Goal: Transaction & Acquisition: Purchase product/service

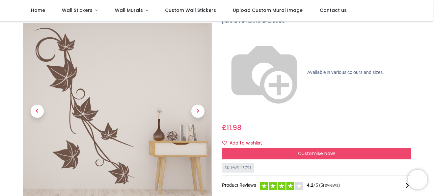
scroll to position [66, 0]
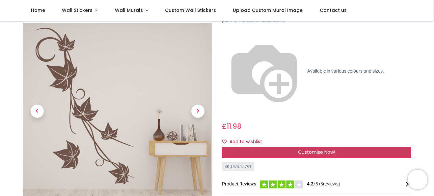
click at [324, 149] on span "Customise Now!" at bounding box center [316, 152] width 37 height 7
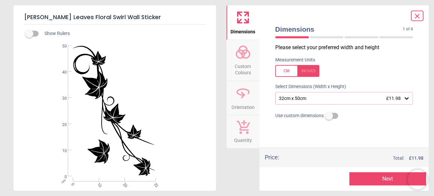
click at [408, 98] on icon at bounding box center [407, 98] width 4 height 2
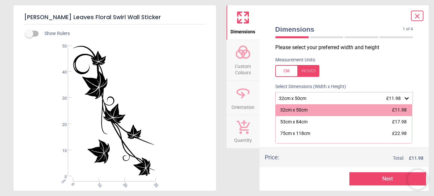
scroll to position [0, 0]
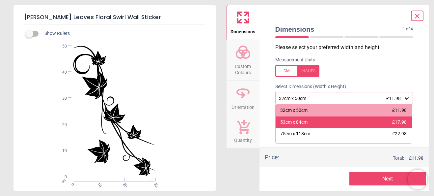
click at [310, 122] on div "53cm x 84cm £17.98" at bounding box center [344, 122] width 137 height 12
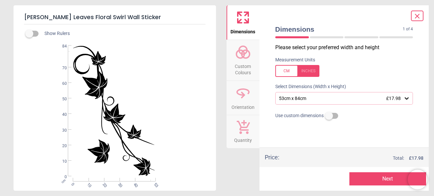
click at [247, 122] on icon at bounding box center [243, 126] width 14 height 14
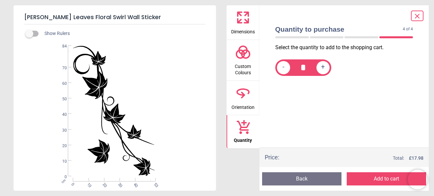
click at [326, 70] on div "+" at bounding box center [322, 67] width 13 height 13
type input "*"
click at [249, 95] on icon at bounding box center [243, 93] width 16 height 16
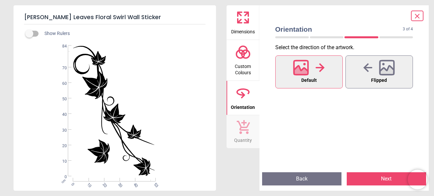
click at [303, 71] on icon at bounding box center [301, 72] width 14 height 12
click at [377, 73] on div at bounding box center [379, 67] width 32 height 17
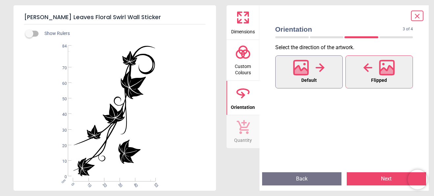
click at [301, 68] on icon at bounding box center [301, 68] width 16 height 16
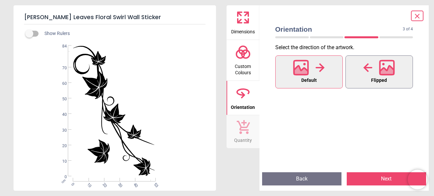
click at [358, 73] on button "Flipped" at bounding box center [379, 71] width 68 height 33
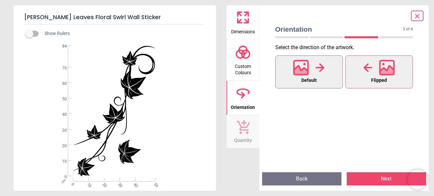
click at [305, 67] on icon at bounding box center [301, 68] width 16 height 16
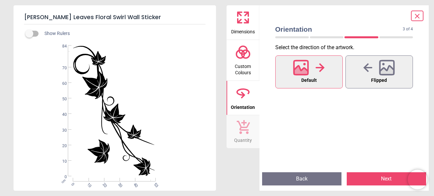
click at [244, 125] on icon at bounding box center [243, 127] width 13 height 14
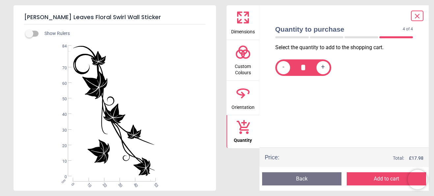
click at [284, 66] on span "-" at bounding box center [284, 67] width 2 height 8
type input "*"
click at [371, 179] on button "Add to cart" at bounding box center [386, 178] width 79 height 13
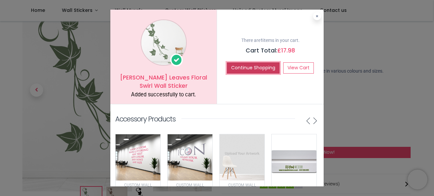
click at [264, 68] on button "Continue Shopping" at bounding box center [253, 67] width 53 height 11
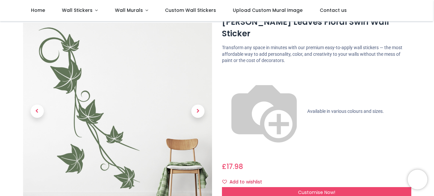
scroll to position [99, 0]
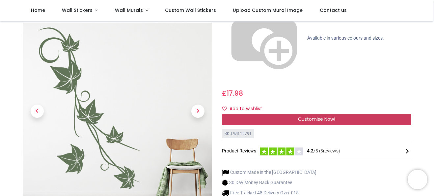
click at [272, 114] on div "Customise Now!" at bounding box center [316, 119] width 189 height 11
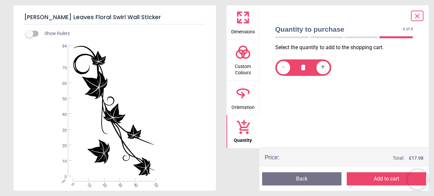
click at [243, 93] on icon at bounding box center [243, 95] width 4 height 7
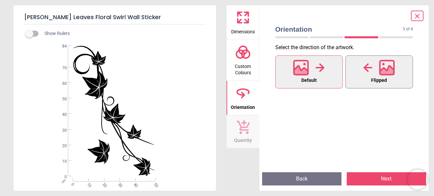
click at [388, 71] on icon at bounding box center [387, 72] width 14 height 12
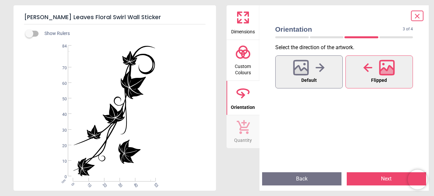
click at [248, 134] on span "Quantity" at bounding box center [243, 139] width 18 height 10
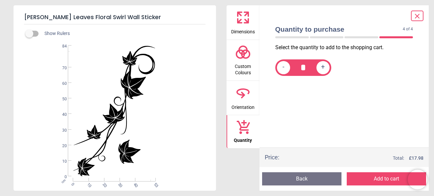
click at [377, 176] on button "Add to cart" at bounding box center [386, 178] width 79 height 13
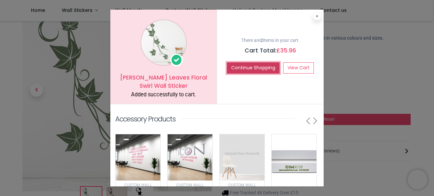
click at [260, 69] on button "Continue Shopping" at bounding box center [253, 67] width 53 height 11
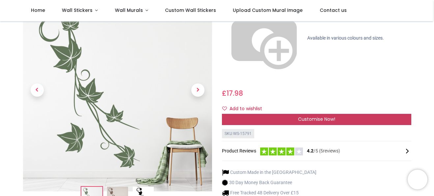
click at [307, 116] on span "Customise Now!" at bounding box center [316, 119] width 37 height 7
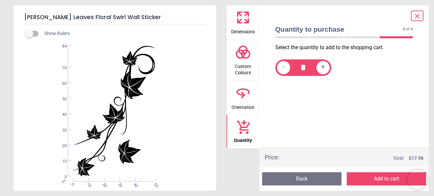
click at [251, 58] on button "Custom Colours" at bounding box center [243, 60] width 33 height 41
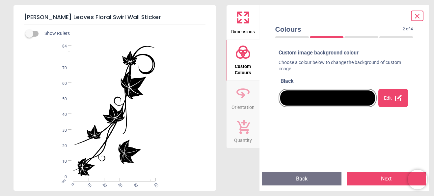
click at [383, 99] on div "Edit" at bounding box center [393, 98] width 30 height 18
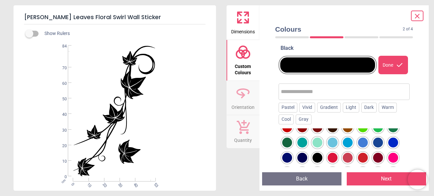
scroll to position [33, 0]
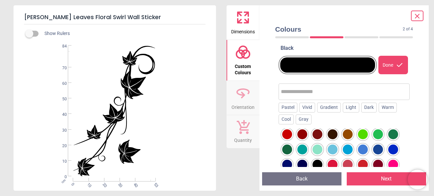
click at [284, 148] on div at bounding box center [287, 149] width 10 height 10
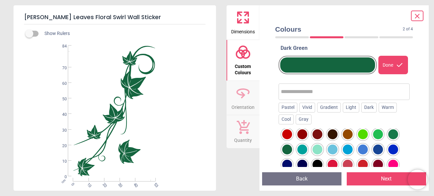
click at [391, 134] on div at bounding box center [393, 134] width 10 height 10
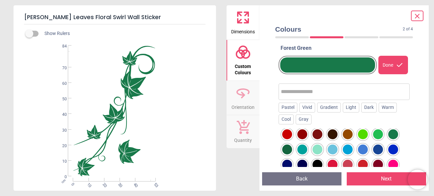
click at [285, 146] on div at bounding box center [287, 149] width 10 height 10
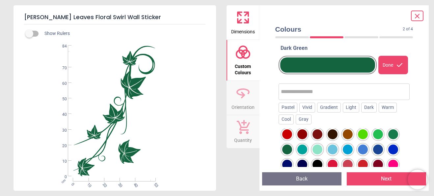
click at [377, 177] on button "Next" at bounding box center [386, 178] width 79 height 13
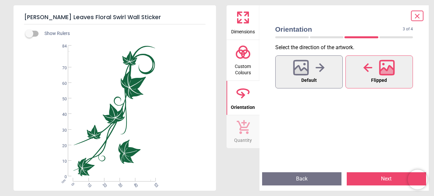
click at [377, 177] on button "Next" at bounding box center [386, 178] width 79 height 13
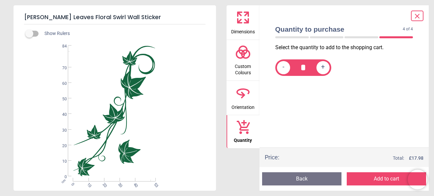
click at [414, 20] on div at bounding box center [417, 16] width 13 height 11
click at [419, 13] on icon at bounding box center [417, 16] width 8 height 8
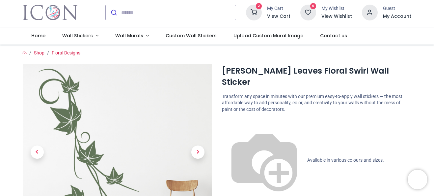
scroll to position [0, 0]
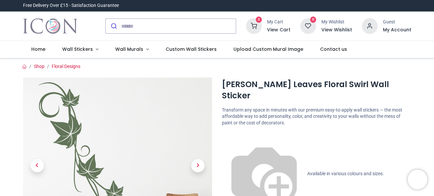
click at [261, 28] on icon at bounding box center [254, 26] width 16 height 16
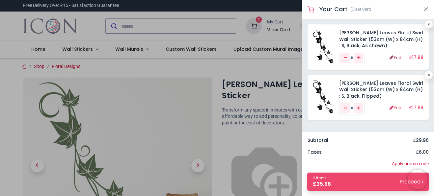
click at [394, 60] on link "Edit" at bounding box center [396, 57] width 12 height 5
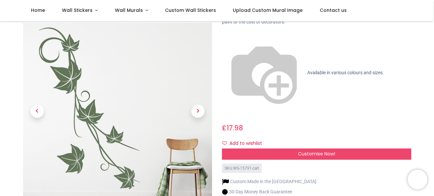
scroll to position [66, 0]
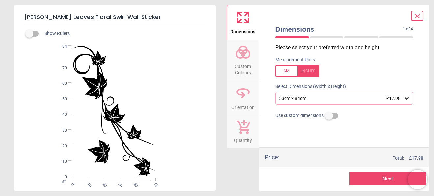
click at [249, 62] on span "Custom Colours" at bounding box center [243, 68] width 32 height 16
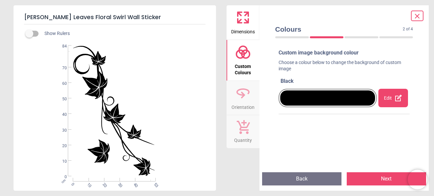
click at [390, 100] on div "Edit" at bounding box center [393, 98] width 30 height 18
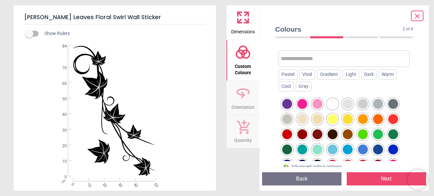
click at [290, 149] on div at bounding box center [287, 149] width 10 height 10
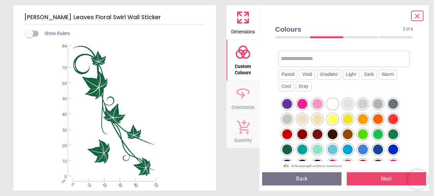
click at [390, 176] on button "Next" at bounding box center [386, 178] width 79 height 13
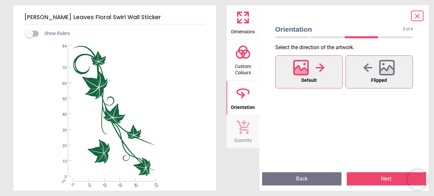
click at [383, 181] on button "Next" at bounding box center [386, 178] width 79 height 13
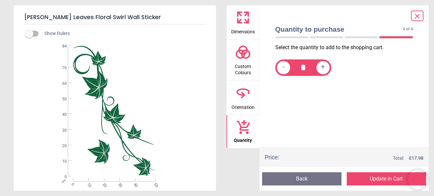
click at [383, 180] on button "Update in Cart" at bounding box center [386, 178] width 79 height 13
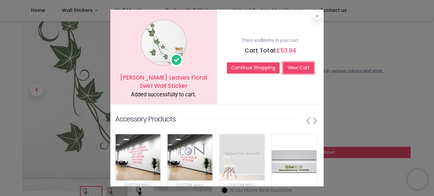
click at [302, 68] on link "View Cart" at bounding box center [298, 67] width 31 height 11
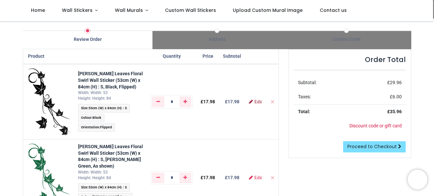
scroll to position [33, 0]
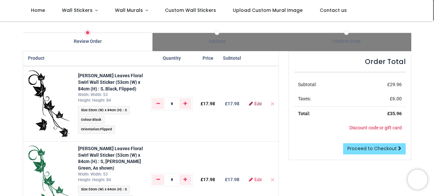
click at [254, 105] on span "Edit" at bounding box center [258, 103] width 8 height 5
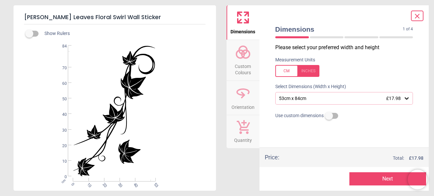
click at [245, 51] on icon at bounding box center [243, 52] width 16 height 16
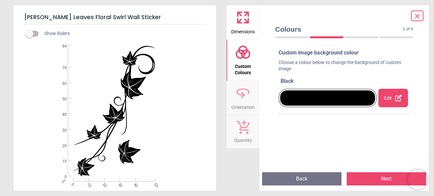
click at [389, 102] on div "Edit" at bounding box center [393, 98] width 30 height 18
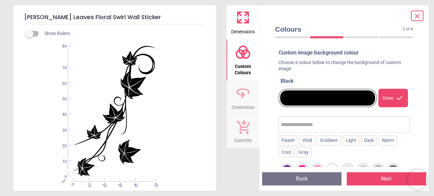
scroll to position [66, 0]
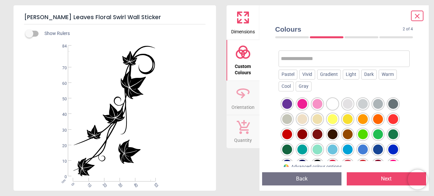
click at [287, 149] on div at bounding box center [287, 149] width 10 height 10
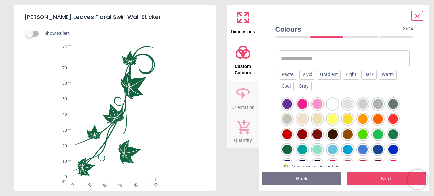
click at [375, 179] on button "Next" at bounding box center [386, 178] width 79 height 13
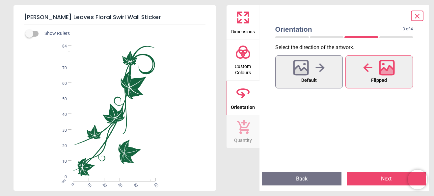
click at [375, 179] on button "Next" at bounding box center [386, 178] width 79 height 13
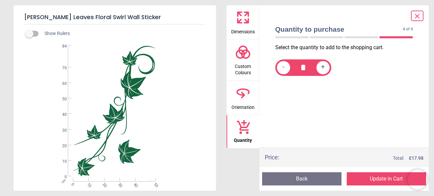
click at [376, 179] on button "Update in Cart" at bounding box center [386, 178] width 79 height 13
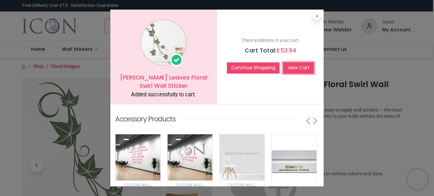
click at [302, 68] on link "View Cart" at bounding box center [298, 67] width 31 height 11
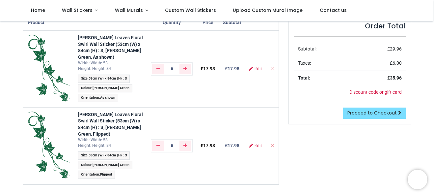
scroll to position [66, 0]
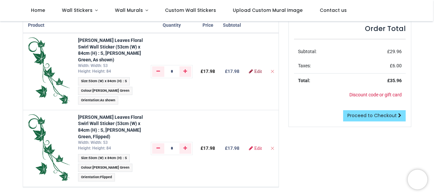
click at [258, 73] on span "Edit" at bounding box center [258, 71] width 8 height 5
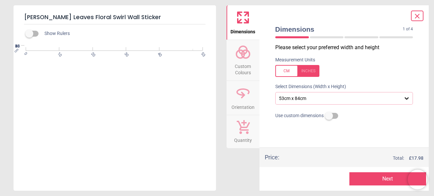
scroll to position [132, 0]
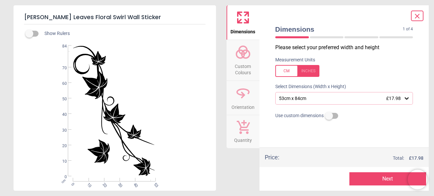
click at [246, 95] on icon at bounding box center [243, 93] width 16 height 16
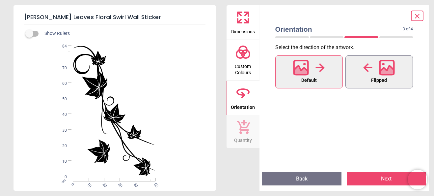
click at [386, 64] on icon at bounding box center [387, 68] width 16 height 16
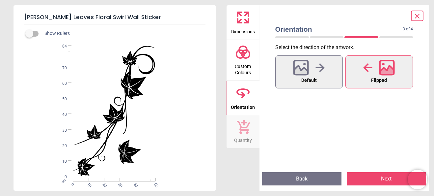
click at [248, 53] on icon at bounding box center [243, 52] width 16 height 16
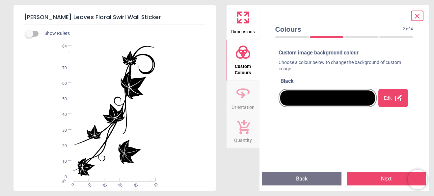
click at [391, 100] on div "Edit" at bounding box center [393, 98] width 30 height 18
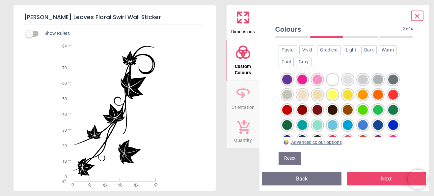
scroll to position [96, 0]
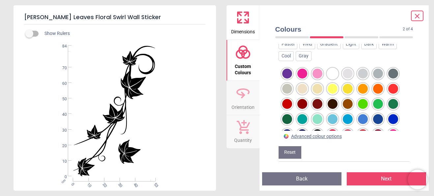
click at [284, 119] on div at bounding box center [287, 119] width 10 height 10
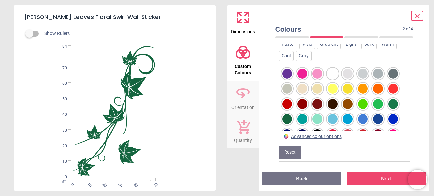
click at [285, 120] on div at bounding box center [287, 119] width 10 height 10
click at [383, 174] on button "Next" at bounding box center [386, 178] width 79 height 13
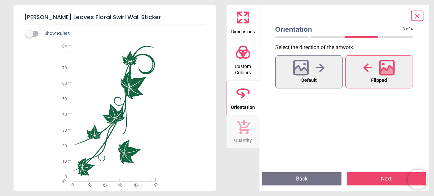
click at [383, 179] on button "Next" at bounding box center [386, 178] width 79 height 13
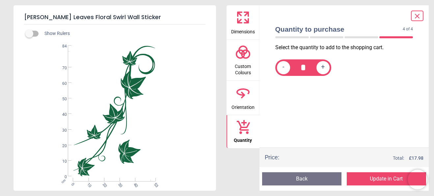
click at [383, 179] on button "Update in Cart" at bounding box center [386, 178] width 79 height 13
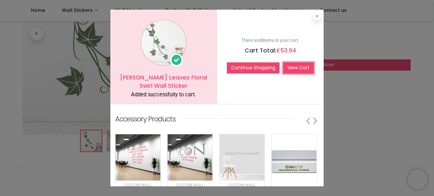
click at [302, 71] on link "View Cart" at bounding box center [298, 67] width 31 height 11
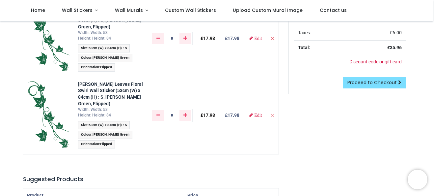
scroll to position [66, 0]
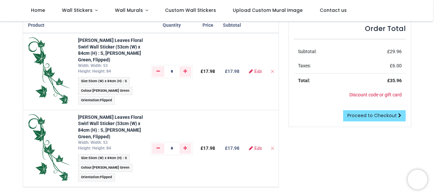
click at [107, 98] on span "Flipped" at bounding box center [106, 100] width 12 height 4
click at [257, 69] on link "Edit" at bounding box center [255, 71] width 13 height 5
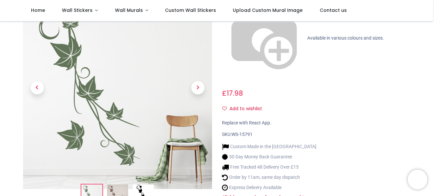
scroll to position [165, 0]
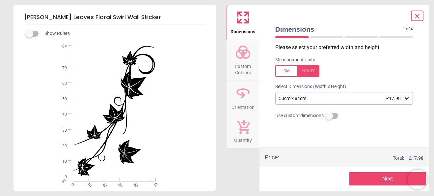
click at [239, 106] on span "Orientation" at bounding box center [242, 106] width 23 height 10
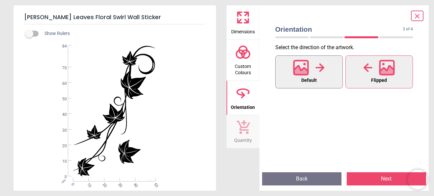
click at [299, 68] on icon at bounding box center [301, 72] width 14 height 12
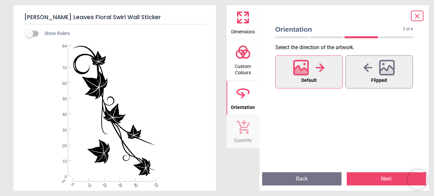
click at [247, 52] on icon at bounding box center [243, 52] width 16 height 16
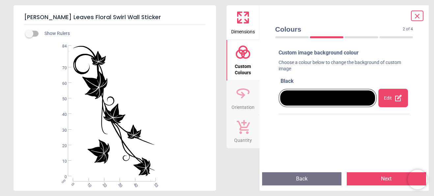
click at [385, 97] on div "Edit" at bounding box center [393, 98] width 30 height 18
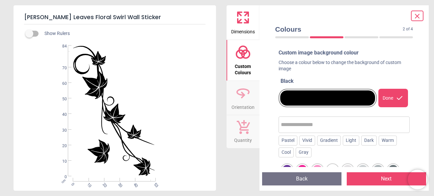
scroll to position [66, 0]
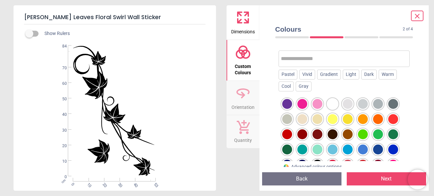
click at [285, 149] on div at bounding box center [287, 149] width 10 height 10
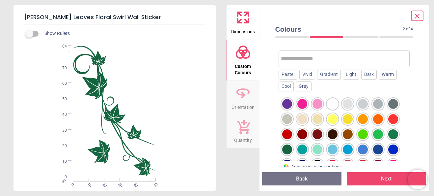
click at [379, 177] on button "Next" at bounding box center [386, 178] width 79 height 13
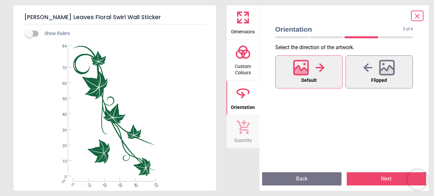
click at [379, 177] on button "Next" at bounding box center [386, 178] width 79 height 13
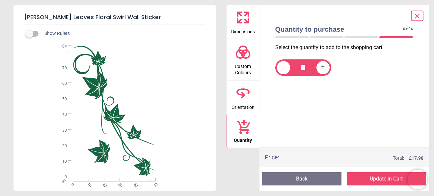
click at [379, 177] on button "Update in Cart" at bounding box center [386, 178] width 79 height 13
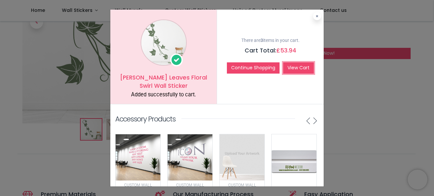
click at [305, 69] on link "View Cart" at bounding box center [298, 67] width 31 height 11
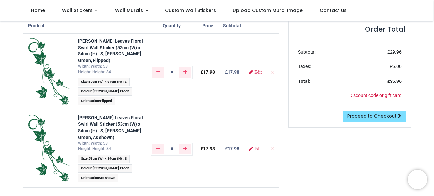
scroll to position [66, 0]
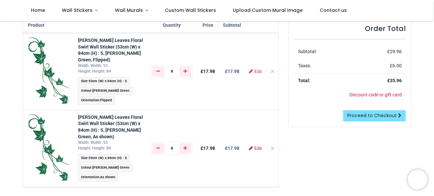
click at [257, 147] on span "Edit" at bounding box center [258, 148] width 8 height 5
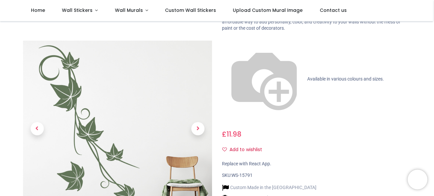
scroll to position [99, 0]
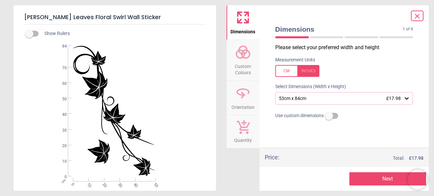
click at [239, 97] on icon at bounding box center [243, 93] width 16 height 16
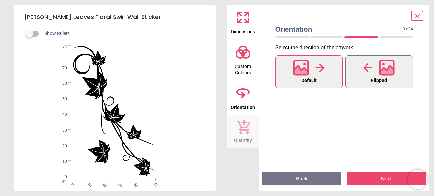
click at [389, 67] on icon at bounding box center [387, 72] width 14 height 12
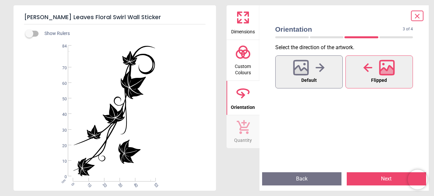
click at [242, 57] on circle at bounding box center [240, 54] width 8 height 8
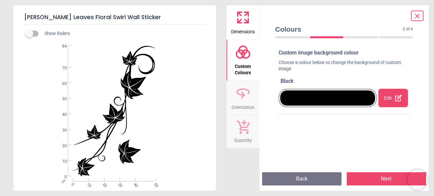
click at [382, 103] on div "Edit" at bounding box center [393, 98] width 30 height 18
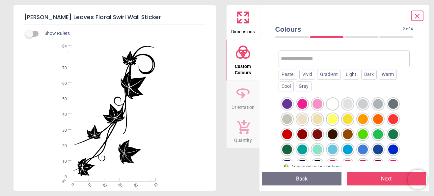
scroll to position [33, 0]
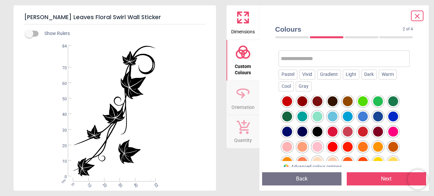
click at [290, 114] on div at bounding box center [287, 116] width 10 height 10
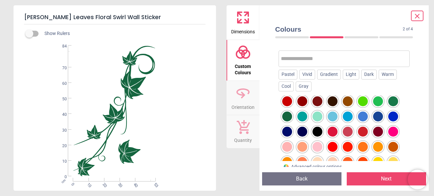
click at [367, 173] on button "Next" at bounding box center [386, 178] width 79 height 13
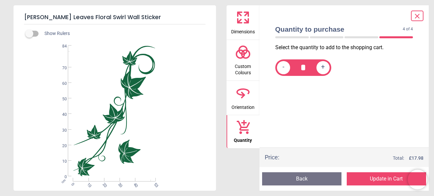
click at [368, 177] on button "Update in Cart" at bounding box center [386, 178] width 79 height 13
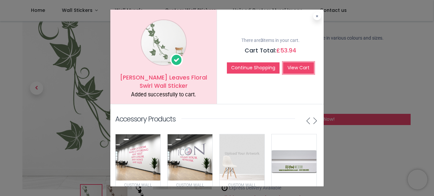
click at [295, 69] on link "View Cart" at bounding box center [298, 67] width 31 height 11
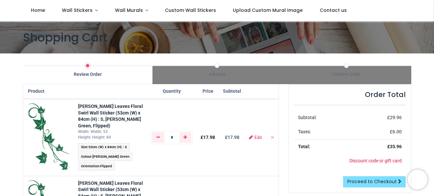
scroll to position [66, 0]
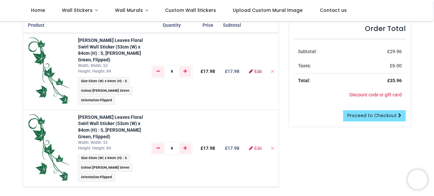
click at [255, 73] on span "Edit" at bounding box center [258, 71] width 8 height 5
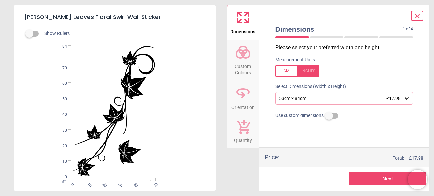
click at [245, 100] on icon at bounding box center [243, 93] width 16 height 16
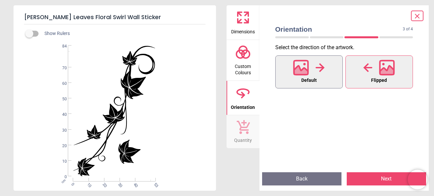
click at [295, 70] on icon at bounding box center [301, 72] width 14 height 12
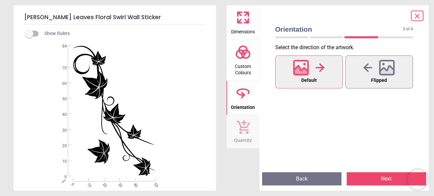
click at [250, 62] on span "Custom Colours" at bounding box center [243, 68] width 32 height 16
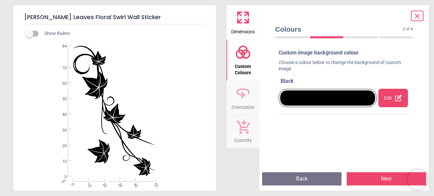
click at [387, 102] on div "Edit" at bounding box center [393, 98] width 30 height 18
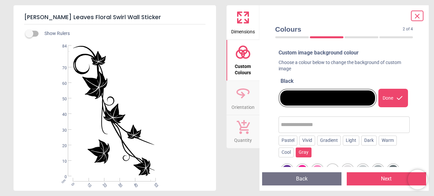
scroll to position [66, 0]
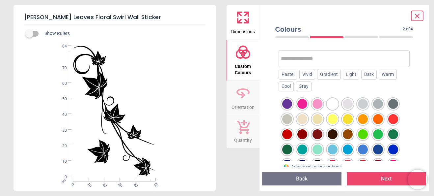
click at [285, 149] on div at bounding box center [287, 149] width 10 height 10
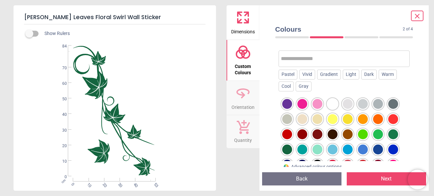
click at [392, 178] on button "Next" at bounding box center [386, 178] width 79 height 13
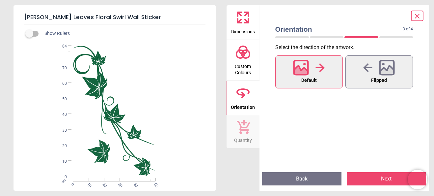
click at [392, 178] on button "Next" at bounding box center [386, 178] width 79 height 13
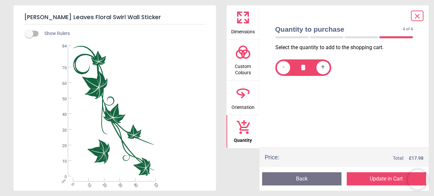
click at [392, 178] on button "Update in Cart" at bounding box center [386, 178] width 79 height 13
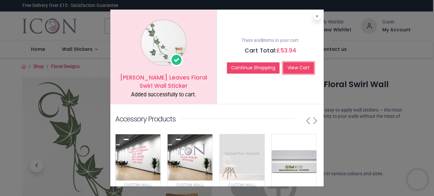
click at [302, 66] on link "View Cart" at bounding box center [298, 67] width 31 height 11
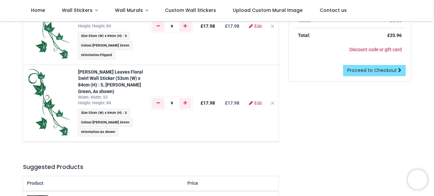
scroll to position [66, 0]
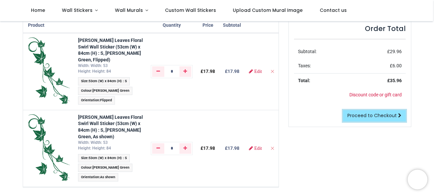
click at [381, 114] on span "Proceed to Checkout" at bounding box center [371, 115] width 49 height 7
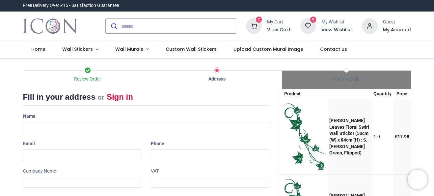
select select "***"
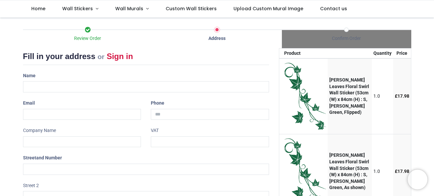
scroll to position [40, 0]
click at [37, 88] on input "text" at bounding box center [146, 86] width 246 height 11
type input "**********"
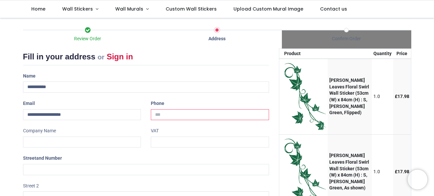
type input "**********"
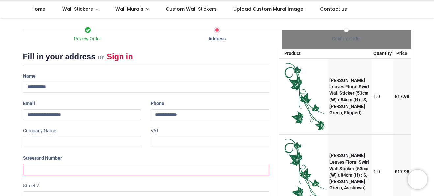
type input "**********"
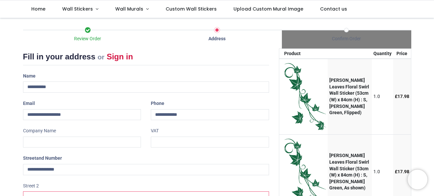
type input "*********"
type input "*******"
type input "********"
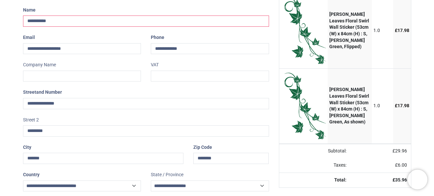
scroll to position [139, 0]
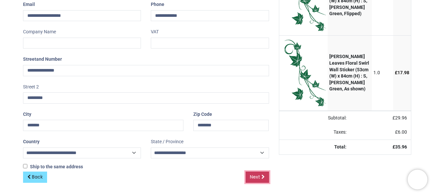
click at [262, 174] on link "Next" at bounding box center [257, 176] width 23 height 11
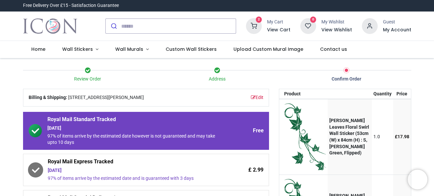
click at [219, 121] on span "Royal Mail Standard Tracked" at bounding box center [133, 120] width 173 height 9
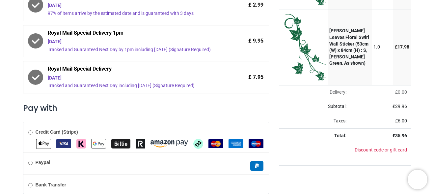
scroll to position [194, 0]
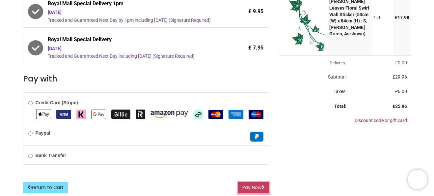
click at [255, 186] on button "Pay Now" at bounding box center [253, 187] width 31 height 11
